Goal: Transaction & Acquisition: Purchase product/service

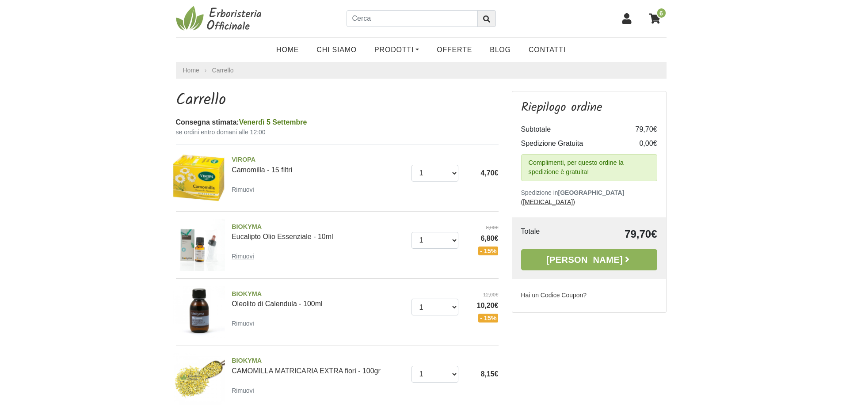
click at [242, 255] on small "Rimuovi" at bounding box center [243, 256] width 23 height 7
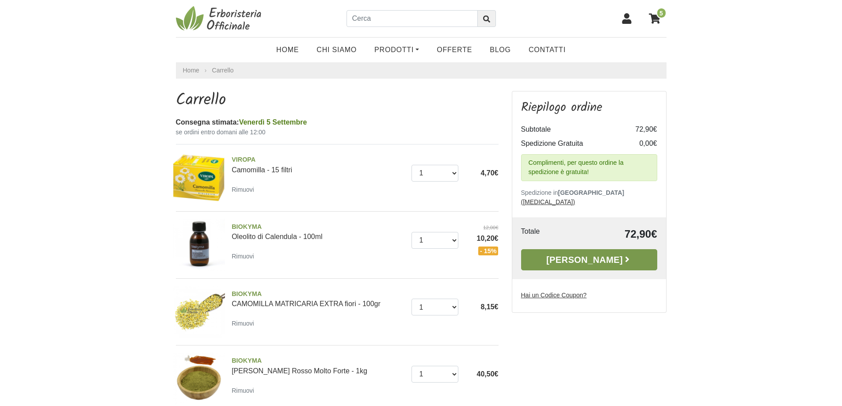
click at [570, 250] on link "Alla Cassa" at bounding box center [589, 259] width 136 height 21
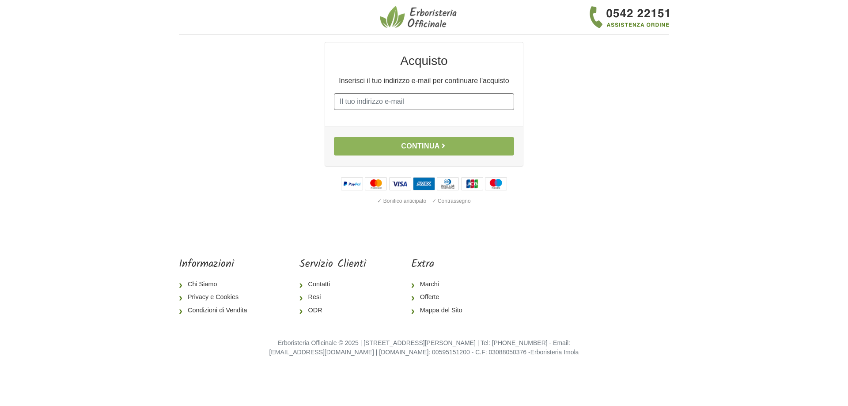
click at [385, 102] on input "E-mail" at bounding box center [424, 101] width 180 height 17
type input "roberta.azzolini@libero.it"
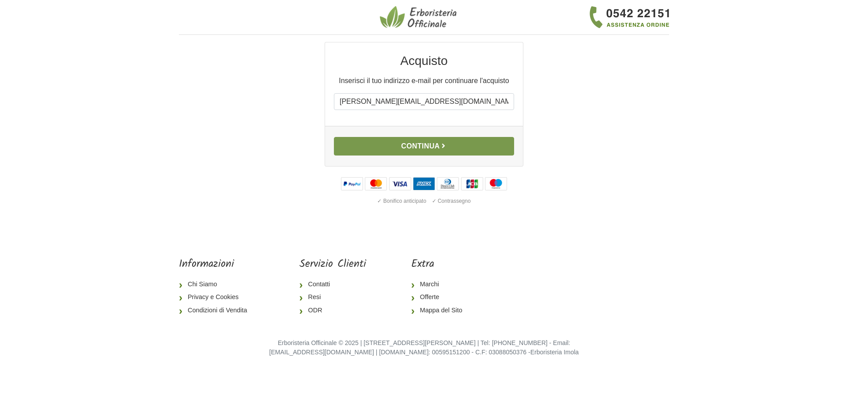
click at [419, 144] on button "Continua" at bounding box center [424, 146] width 180 height 19
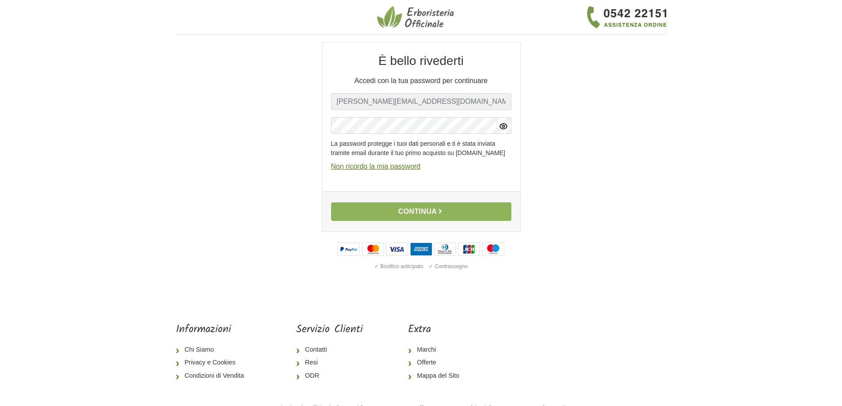
click at [503, 124] on icon "button" at bounding box center [503, 126] width 9 height 9
click at [423, 218] on button "Continua" at bounding box center [421, 211] width 180 height 19
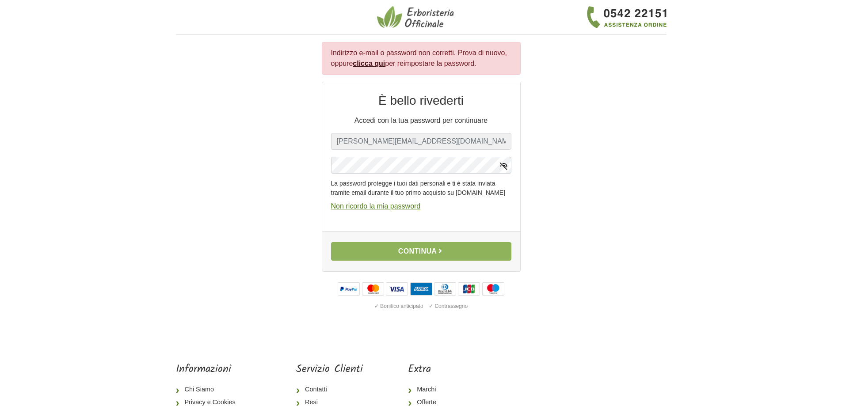
click at [371, 63] on link "clicca qui" at bounding box center [369, 64] width 32 height 8
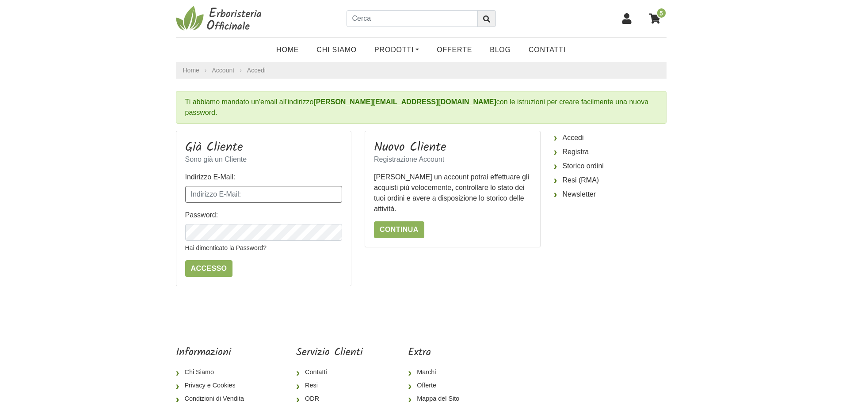
click at [312, 186] on input "Indirizzo E-Mail:" at bounding box center [263, 194] width 157 height 17
type input "roberta.azzolini@libero.it"
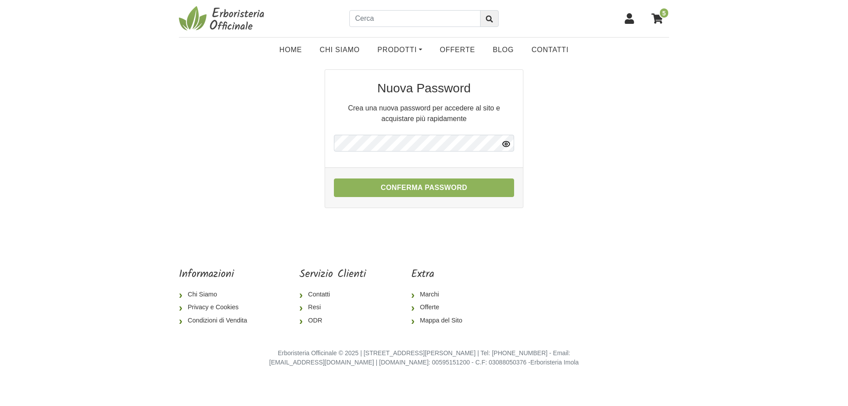
click at [505, 141] on icon "button" at bounding box center [506, 144] width 9 height 9
click at [417, 187] on button "Conferma Password" at bounding box center [424, 188] width 180 height 19
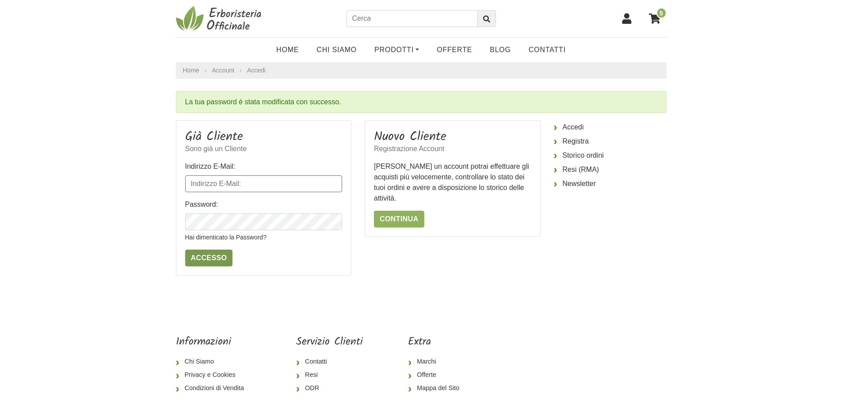
type input "roberta.azzolini@libero.it"
click at [203, 258] on input "Accesso" at bounding box center [209, 258] width 48 height 17
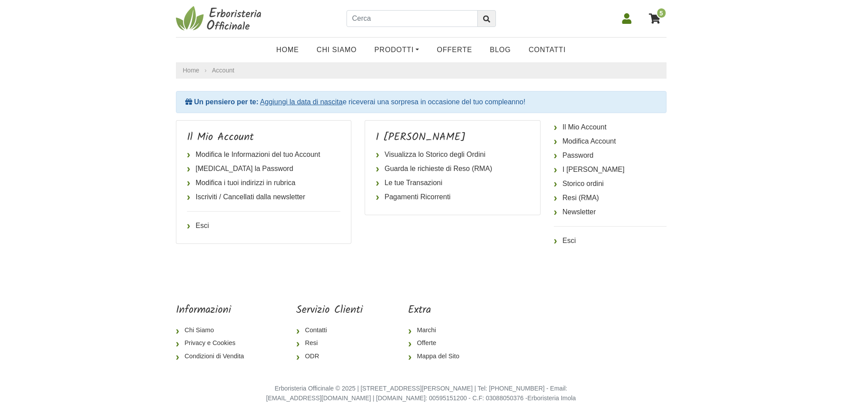
click at [653, 18] on icon at bounding box center [654, 18] width 11 height 10
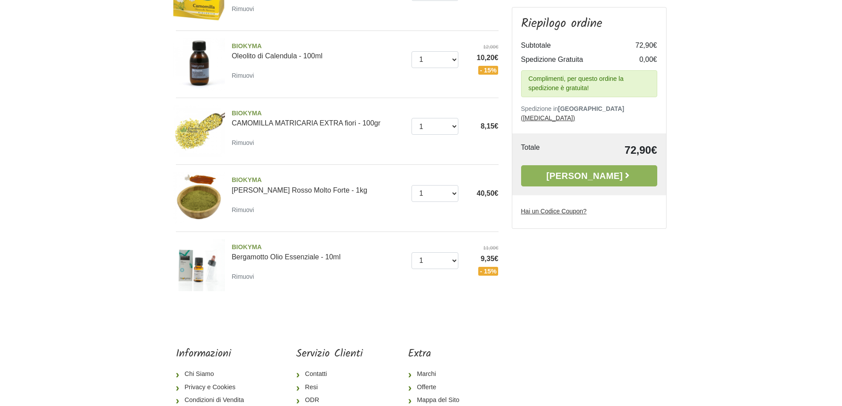
scroll to position [221, 0]
click at [593, 165] on link "Alla Cassa" at bounding box center [589, 175] width 136 height 21
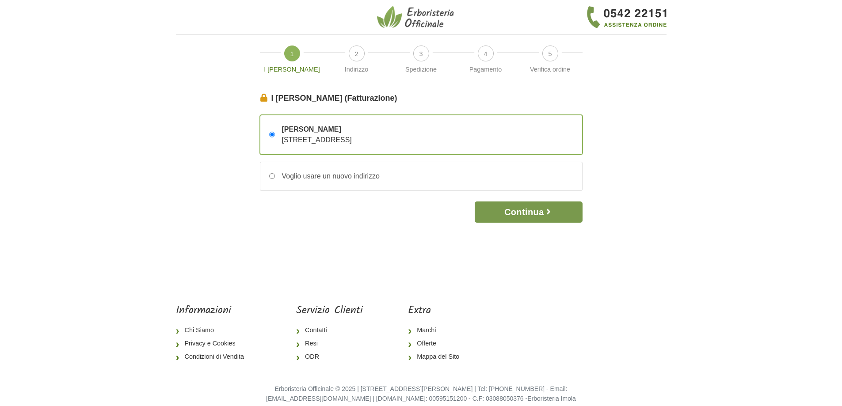
click at [513, 210] on button "Continua" at bounding box center [528, 211] width 107 height 21
click at [518, 212] on button "Continua" at bounding box center [528, 211] width 107 height 21
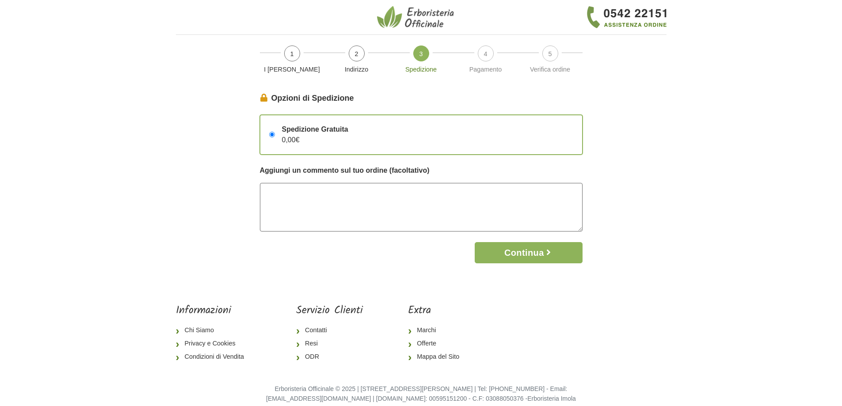
click at [518, 212] on textarea at bounding box center [421, 207] width 323 height 49
click at [486, 55] on li "4 Pagamento" at bounding box center [485, 63] width 65 height 43
click at [534, 253] on button "Continua" at bounding box center [528, 252] width 107 height 21
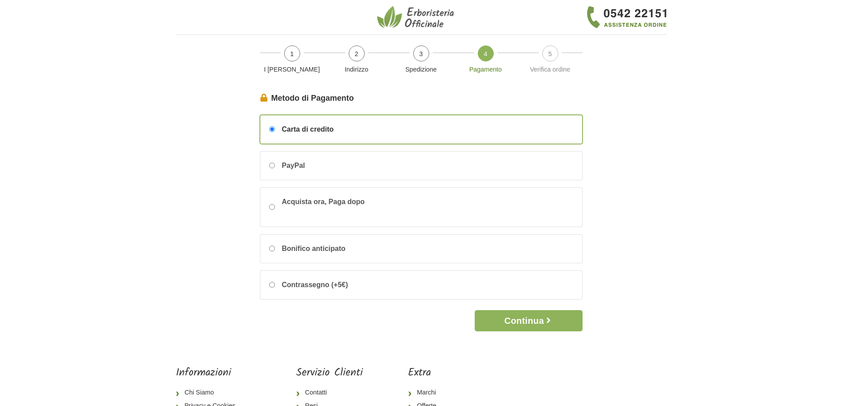
click at [534, 253] on div "Bonifico anticipato" at bounding box center [421, 249] width 322 height 28
click at [275, 251] on input "Bonifico anticipato" at bounding box center [272, 249] width 6 height 6
radio input "true"
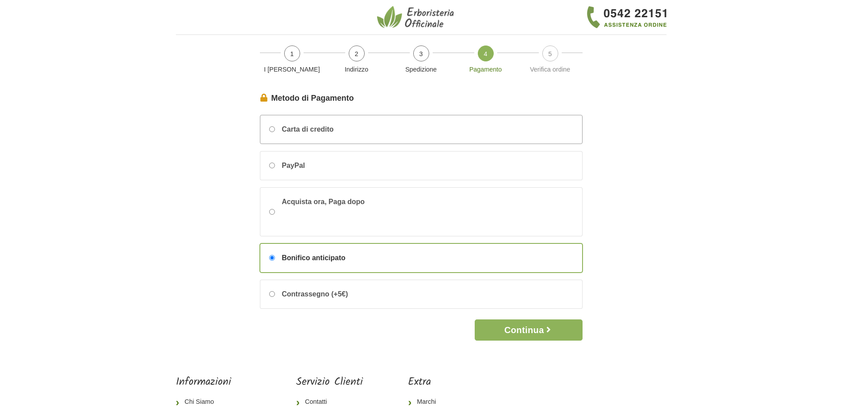
click at [271, 129] on input "Carta di credito" at bounding box center [272, 129] width 6 height 6
radio input "true"
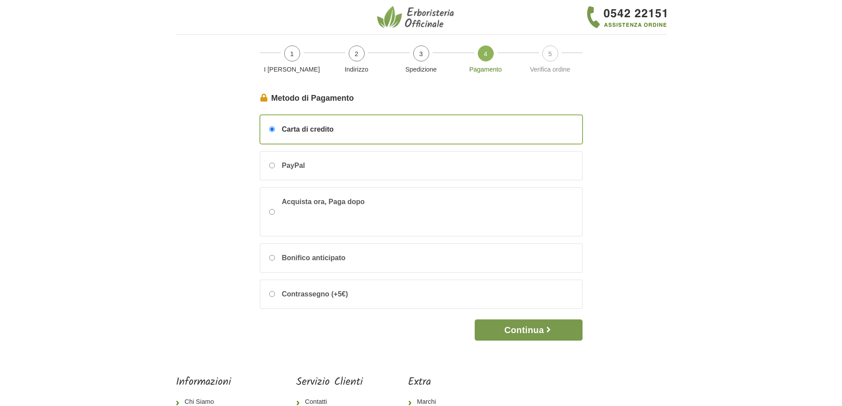
click at [528, 330] on button "Continua" at bounding box center [528, 329] width 107 height 21
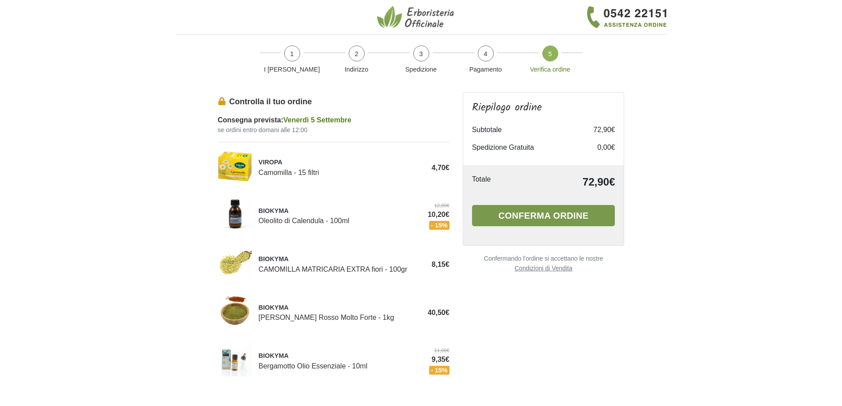
click at [540, 214] on button "Conferma ordine" at bounding box center [543, 215] width 143 height 21
